Goal: Use online tool/utility: Utilize a website feature to perform a specific function

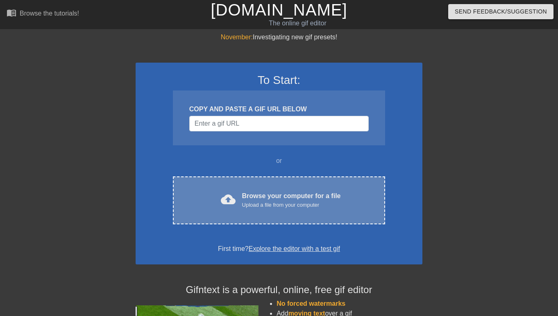
click at [276, 182] on div "cloud_upload Browse your computer for a file Upload a file from your computer C…" at bounding box center [279, 201] width 212 height 48
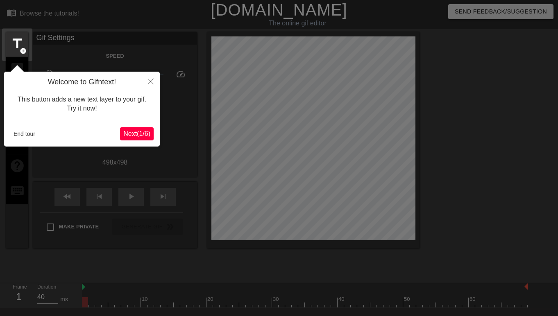
scroll to position [20, 0]
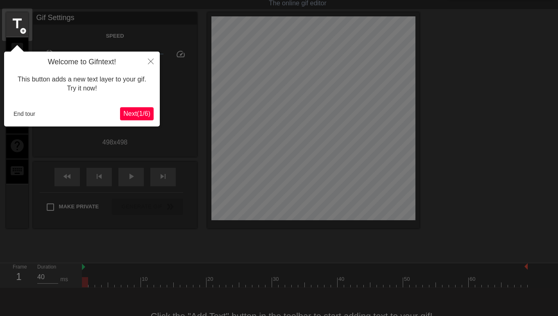
click at [19, 112] on button "End tour" at bounding box center [24, 114] width 28 height 12
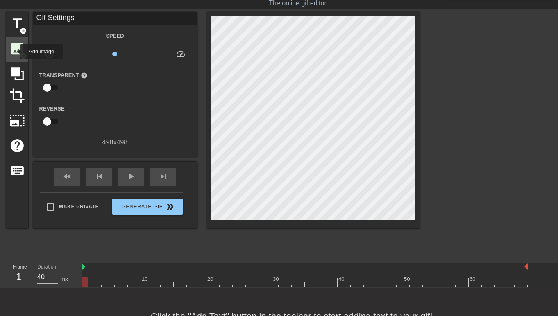
click at [15, 52] on span "image" at bounding box center [17, 49] width 16 height 16
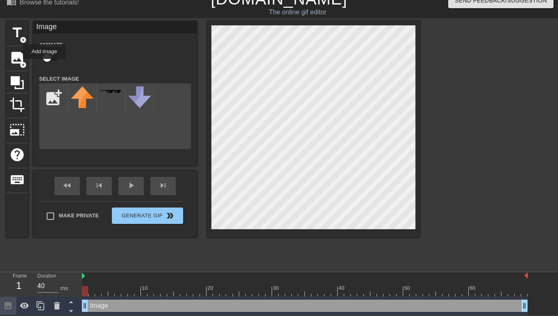
scroll to position [11, 0]
click at [51, 99] on input "file" at bounding box center [54, 98] width 28 height 28
type input "C:\fakepath\[PERSON_NAME].png"
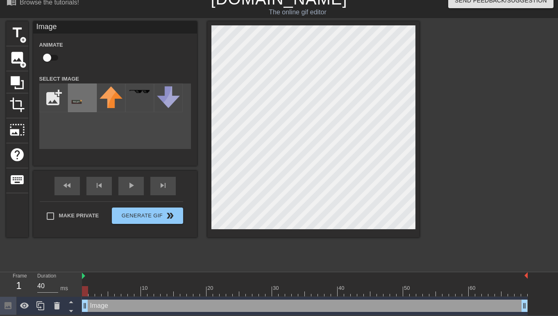
click at [85, 95] on img at bounding box center [82, 97] width 23 height 23
click at [416, 135] on div at bounding box center [313, 129] width 212 height 216
click at [200, 236] on div "title add_circle image add_circle crop photo_size_select_large help keyboard Im…" at bounding box center [212, 129] width 413 height 216
click at [207, 134] on div at bounding box center [313, 129] width 212 height 216
click at [208, 218] on div at bounding box center [313, 129] width 212 height 216
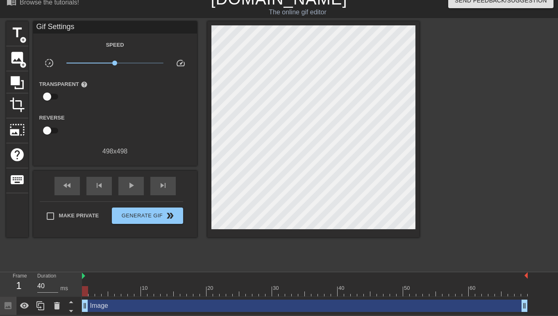
click at [449, 136] on div at bounding box center [490, 144] width 123 height 246
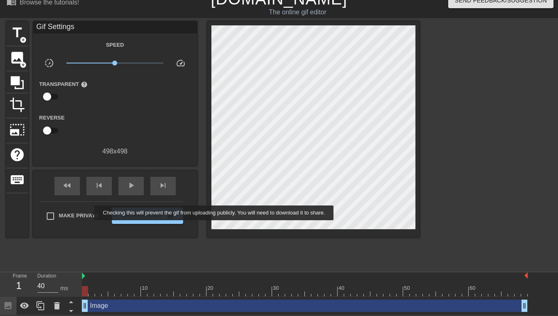
click at [89, 213] on span "Make Private" at bounding box center [79, 216] width 40 height 8
click at [59, 213] on input "Make Private" at bounding box center [50, 216] width 17 height 17
checkbox input "true"
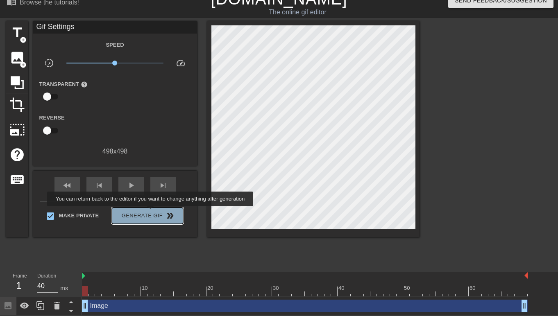
click at [156, 212] on span "Generate Gif double_arrow" at bounding box center [147, 216] width 64 height 10
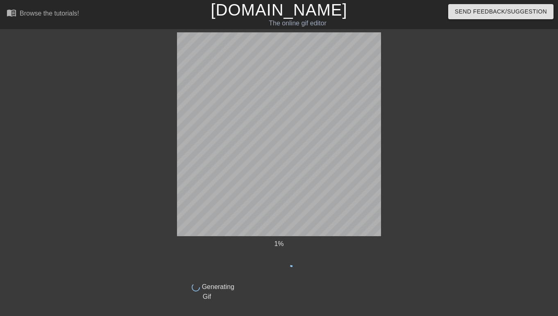
scroll to position [0, 0]
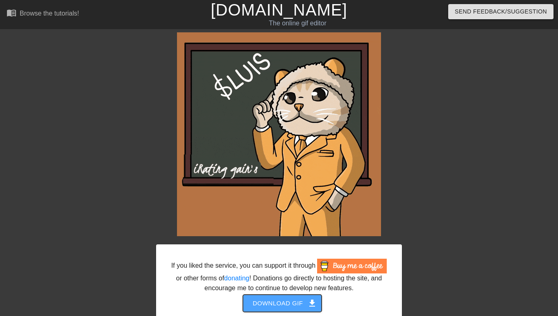
click at [270, 305] on button "Download gif get_app" at bounding box center [282, 303] width 79 height 17
